Goal: Find specific page/section

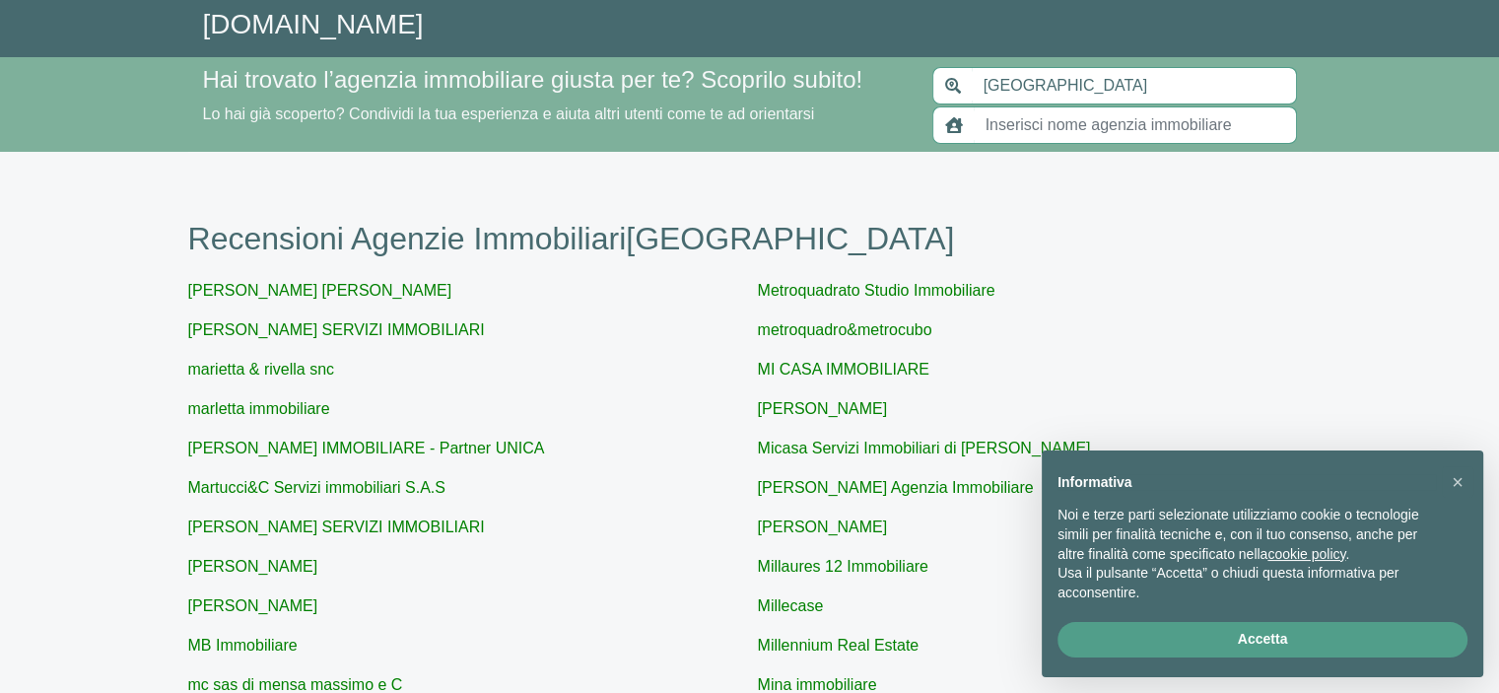
click at [1451, 477] on button "×" at bounding box center [1458, 482] width 32 height 32
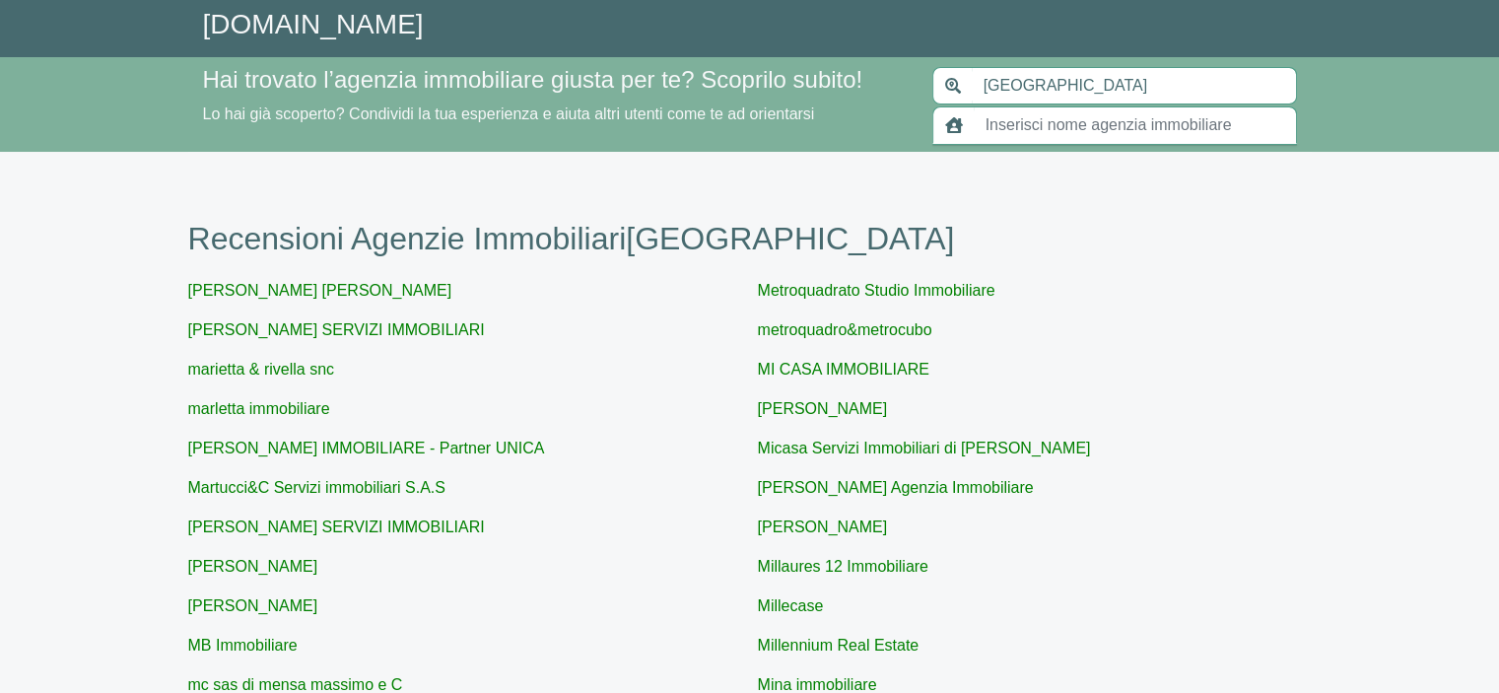
click at [1151, 127] on input "text" at bounding box center [1135, 124] width 323 height 37
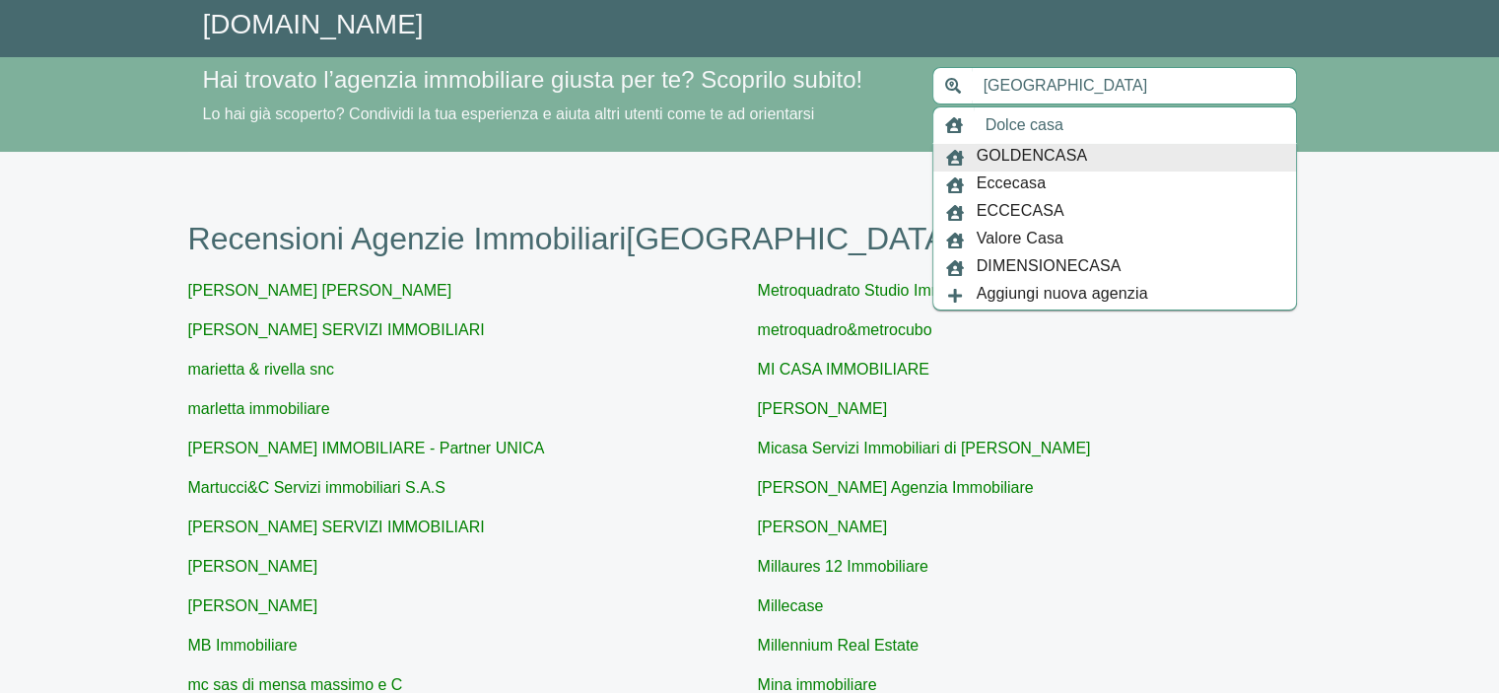
type input "Dolce"
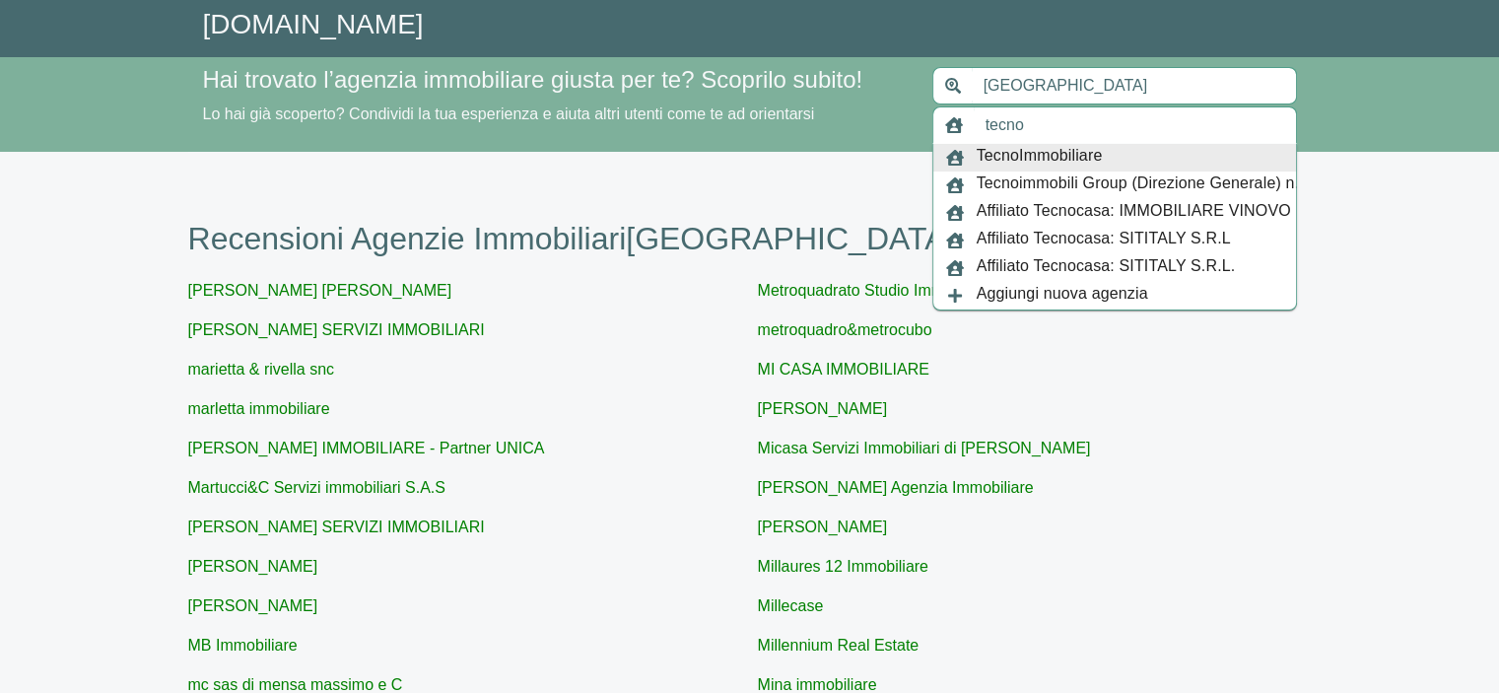
type input "tecno"
click at [1132, 149] on div "TecnoImmobiliare" at bounding box center [1114, 158] width 363 height 28
type input "[GEOGRAPHIC_DATA]"
type input "TecnoImmobiliare"
